Goal: Transaction & Acquisition: Purchase product/service

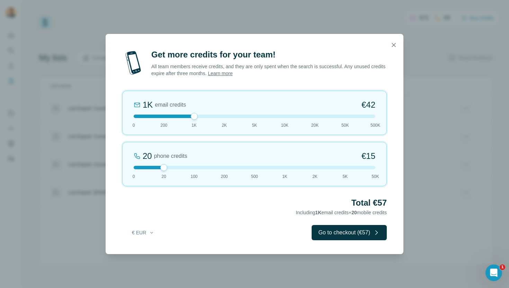
drag, startPoint x: 162, startPoint y: 115, endPoint x: 182, endPoint y: 116, distance: 19.4
click at [182, 116] on div at bounding box center [255, 116] width 242 height 3
drag, startPoint x: 164, startPoint y: 167, endPoint x: 174, endPoint y: 161, distance: 11.0
click at [174, 161] on div "20 phone credits €[PHONE_NUMBER] 1K 2K 5K 50K" at bounding box center [254, 164] width 265 height 44
click at [392, 45] on icon "button" at bounding box center [393, 45] width 7 height 7
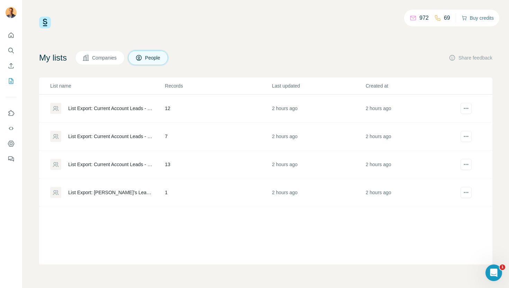
click at [472, 18] on button "Buy credits" at bounding box center [478, 18] width 32 height 10
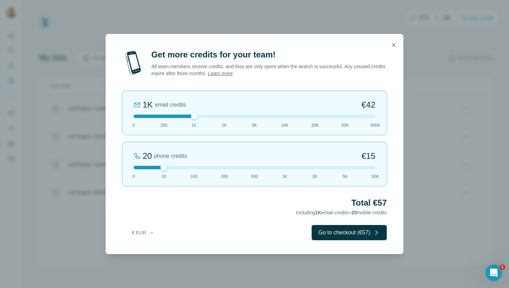
drag, startPoint x: 163, startPoint y: 116, endPoint x: 180, endPoint y: 116, distance: 17.0
click at [180, 116] on div at bounding box center [255, 116] width 242 height 3
click at [349, 233] on button "Go to checkout (€57)" at bounding box center [349, 232] width 75 height 15
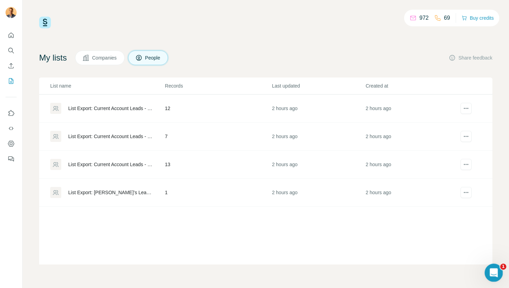
click at [493, 275] on icon "Open Intercom Messenger" at bounding box center [492, 271] width 11 height 11
